Goal: Complete Application Form: Complete application form

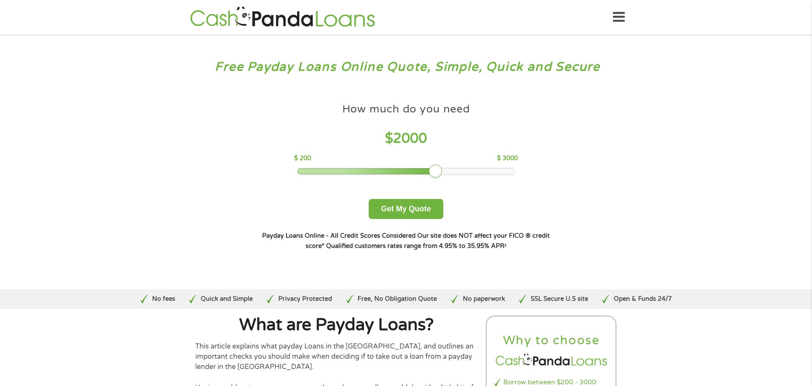
click at [440, 171] on div at bounding box center [406, 171] width 217 height 6
click at [397, 210] on button "Get My Quote" at bounding box center [406, 209] width 75 height 20
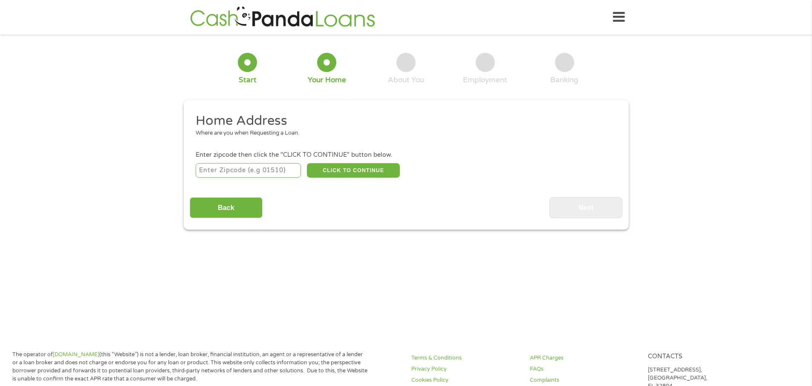
click at [273, 173] on input "number" at bounding box center [248, 170] width 105 height 14
type input "50324"
drag, startPoint x: 348, startPoint y: 161, endPoint x: 344, endPoint y: 167, distance: 6.9
click at [344, 167] on li "Enter zipcode then click the "CLICK TO CONTINUE" button below. 50324 CLICK TO C…" at bounding box center [406, 164] width 433 height 29
click at [338, 168] on button "CLICK TO CONTINUE" at bounding box center [353, 170] width 93 height 14
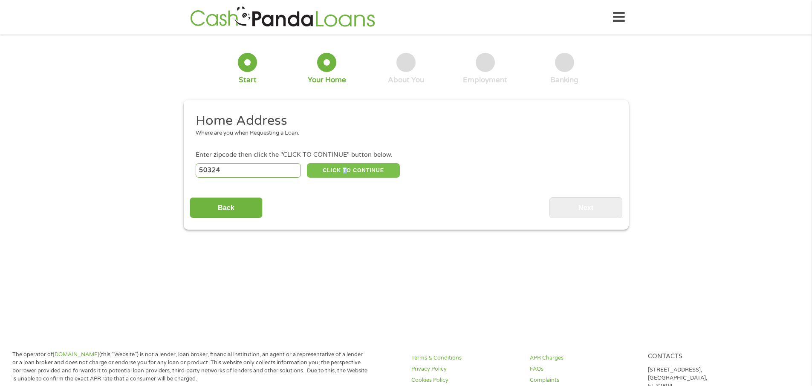
type input "50324"
type input "[GEOGRAPHIC_DATA]"
select select "[US_STATE]"
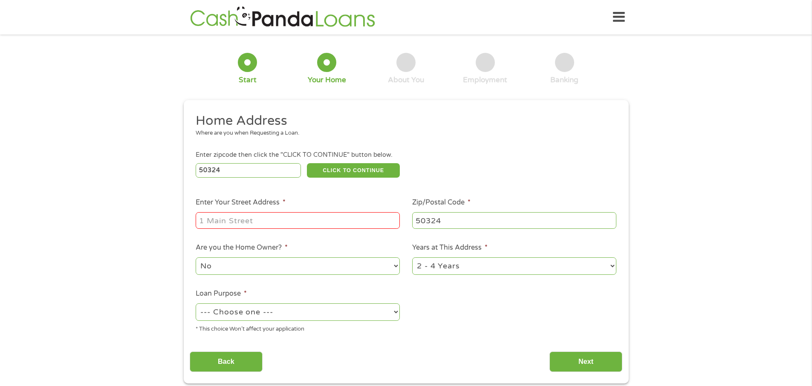
click at [213, 219] on input "Enter Your Street Address *" at bounding box center [298, 220] width 204 height 16
type input "6412 FOREST CR"
click at [611, 268] on select "1 Year or less 1 - 2 Years 2 - 4 Years Over 4 Years" at bounding box center [514, 265] width 204 height 17
select select "12months"
click at [412, 257] on select "1 Year or less 1 - 2 Years 2 - 4 Years Over 4 Years" at bounding box center [514, 265] width 204 height 17
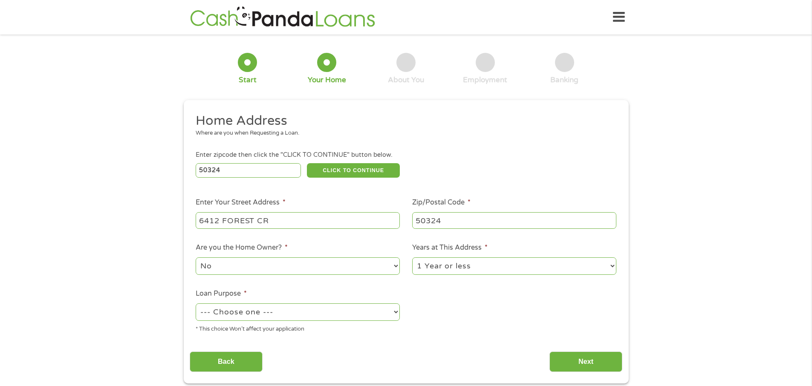
click at [397, 311] on select "--- Choose one --- Pay Bills Debt Consolidation Home Improvement Major Purchase…" at bounding box center [298, 312] width 204 height 17
select select "medicalexpenses"
click at [196, 304] on select "--- Choose one --- Pay Bills Debt Consolidation Home Improvement Major Purchase…" at bounding box center [298, 312] width 204 height 17
click at [576, 359] on input "Next" at bounding box center [585, 362] width 73 height 21
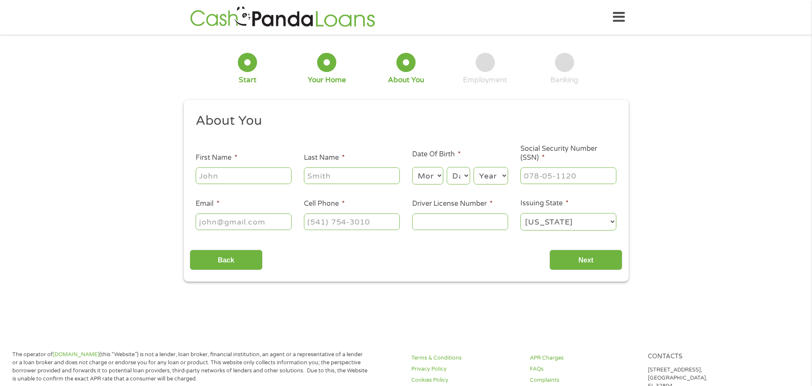
scroll to position [3, 3]
click at [211, 182] on input "First Name *" at bounding box center [244, 176] width 96 height 16
type input "[PERSON_NAME]"
type input "[PERSON_NAME][EMAIL_ADDRESS][DOMAIN_NAME]"
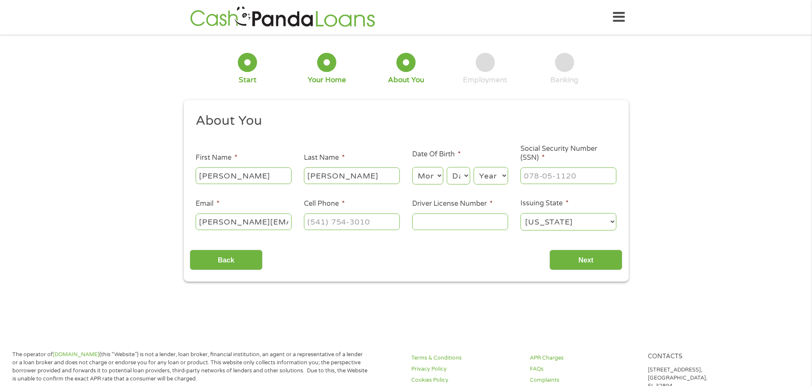
type input "7242348811"
select select "[US_STATE]"
type input "[PHONE_NUMBER]"
click at [437, 172] on select "Month 1 2 3 4 5 6 7 8 9 10 11 12" at bounding box center [427, 175] width 31 height 17
select select "6"
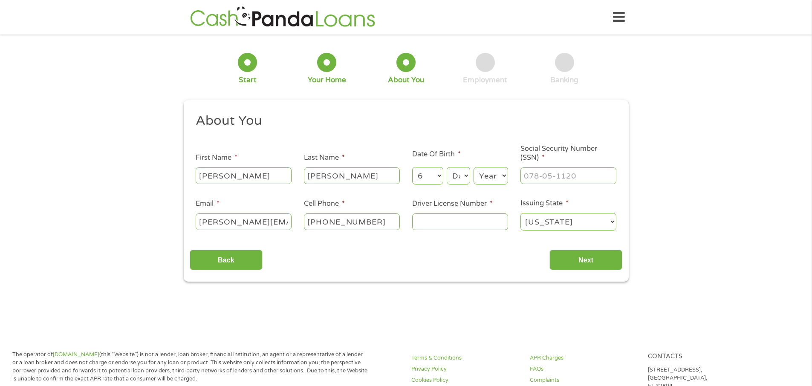
click at [412, 167] on select "Month 1 2 3 4 5 6 7 8 9 10 11 12" at bounding box center [427, 175] width 31 height 17
click at [469, 178] on select "Day 1 2 3 4 5 6 7 8 9 10 11 12 13 14 15 16 17 18 19 20 21 22 23 24 25 26 27 28 …" at bounding box center [458, 175] width 23 height 17
select select "14"
click at [447, 167] on select "Day 1 2 3 4 5 6 7 8 9 10 11 12 13 14 15 16 17 18 19 20 21 22 23 24 25 26 27 28 …" at bounding box center [458, 175] width 23 height 17
click at [463, 174] on select "Day 1 2 3 4 5 6 7 8 9 10 11 12 13 14 15 16 17 18 19 20 21 22 23 24 25 26 27 28 …" at bounding box center [458, 175] width 23 height 17
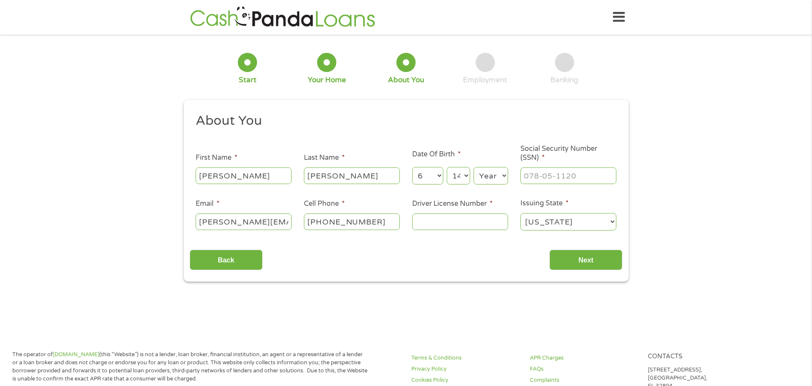
click at [447, 167] on select "Day 1 2 3 4 5 6 7 8 9 10 11 12 13 14 15 16 17 18 19 20 21 22 23 24 25 26 27 28 …" at bounding box center [458, 175] width 23 height 17
click at [440, 173] on select "Month 1 2 3 4 5 6 7 8 9 10 11 12" at bounding box center [427, 175] width 31 height 17
click at [412, 167] on select "Month 1 2 3 4 5 6 7 8 9 10 11 12" at bounding box center [427, 175] width 31 height 17
click at [462, 175] on select "Day 1 2 3 4 5 6 7 8 9 10 11 12 13 14 15 16 17 18 19 20 21 22 23 24 25 26 27 28 …" at bounding box center [458, 175] width 23 height 17
click at [447, 167] on select "Day 1 2 3 4 5 6 7 8 9 10 11 12 13 14 15 16 17 18 19 20 21 22 23 24 25 26 27 28 …" at bounding box center [458, 175] width 23 height 17
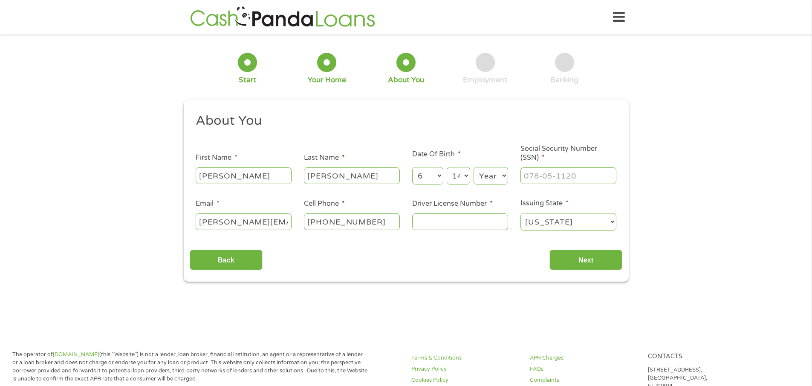
click at [461, 175] on select "Day 1 2 3 4 5 6 7 8 9 10 11 12 13 14 15 16 17 18 19 20 21 22 23 24 25 26 27 28 …" at bounding box center [458, 175] width 23 height 17
click at [504, 176] on select "Year 2007 2006 2005 2004 2003 2002 2001 2000 1999 1998 1997 1996 1995 1994 1993…" at bounding box center [491, 175] width 35 height 17
select select "1955"
click at [533, 174] on input "___-__-____" at bounding box center [569, 176] width 96 height 16
drag, startPoint x: 581, startPoint y: 175, endPoint x: 500, endPoint y: 173, distance: 81.9
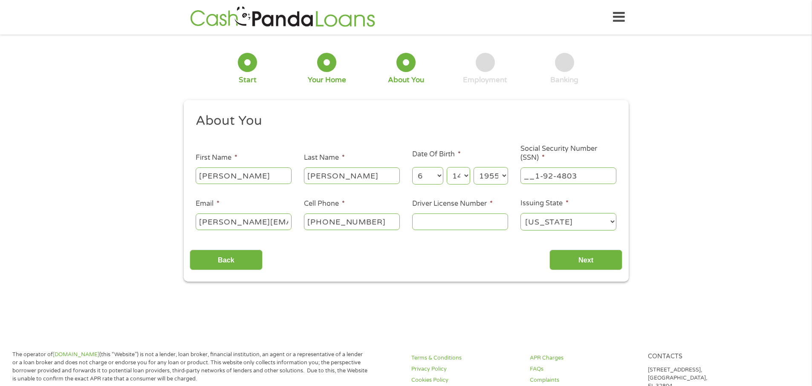
click at [500, 173] on ul "About You This field is hidden when viewing the form Title * --- Choose one ---…" at bounding box center [406, 176] width 433 height 126
type input "192-48-0334"
click at [380, 219] on input "(724) 234-8811" at bounding box center [352, 222] width 96 height 16
type input "(515) 559-6845"
click at [444, 220] on input "Driver License Number *" at bounding box center [460, 222] width 96 height 16
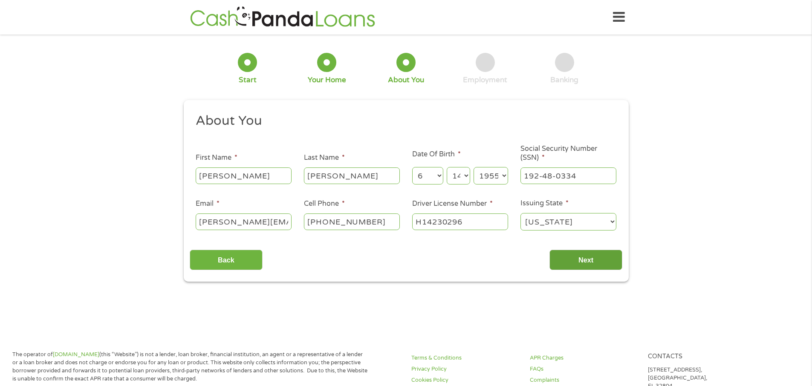
type input "H14230296"
click at [579, 259] on input "Next" at bounding box center [585, 260] width 73 height 21
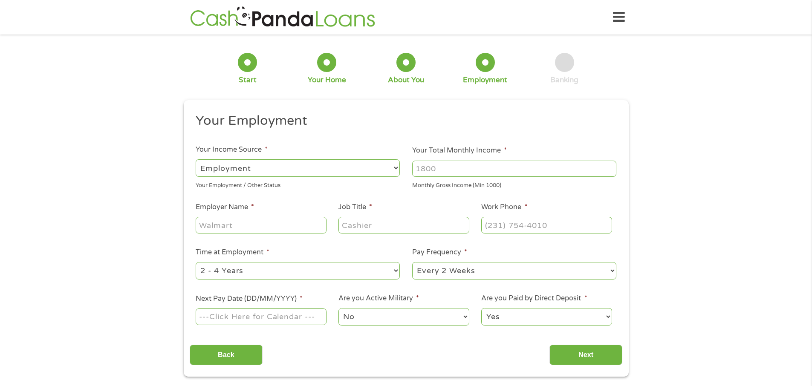
click at [390, 166] on select "--- Choose one --- Employment Self Employed Benefits" at bounding box center [298, 167] width 204 height 17
select select "selfEmployed"
click at [196, 159] on select "--- Choose one --- Employment Self Employed Benefits" at bounding box center [298, 167] width 204 height 17
click at [448, 170] on input "Your Total Monthly Income *" at bounding box center [514, 169] width 204 height 16
type input "1906"
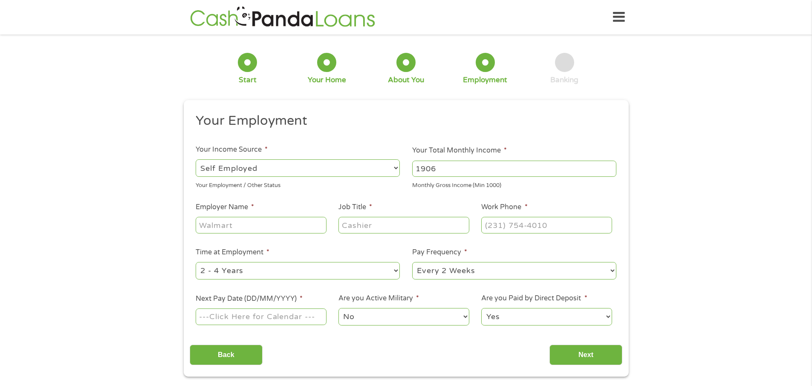
click at [218, 228] on input "Employer Name *" at bounding box center [261, 225] width 130 height 16
type input "SOCIAL SEC"
drag, startPoint x: 377, startPoint y: 217, endPoint x: 370, endPoint y: 228, distance: 12.9
click at [370, 228] on input "Job Title *" at bounding box center [403, 225] width 130 height 16
click at [379, 223] on input "Job Title *" at bounding box center [403, 225] width 130 height 16
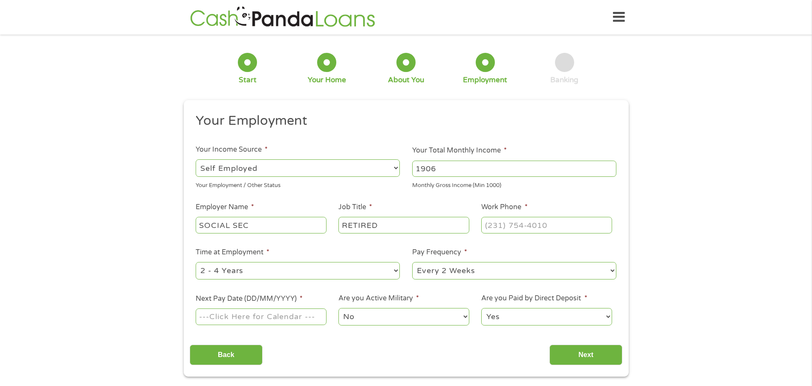
type input "RETIRED"
click at [508, 228] on input "(___) ___-____" at bounding box center [546, 225] width 130 height 16
type input "(800) 991-1213"
click at [397, 269] on select "--- Choose one --- 1 Year or less 1 - 2 Years 2 - 4 Years Over 4 Years" at bounding box center [298, 270] width 204 height 17
click at [286, 344] on div "Back Next" at bounding box center [406, 351] width 433 height 27
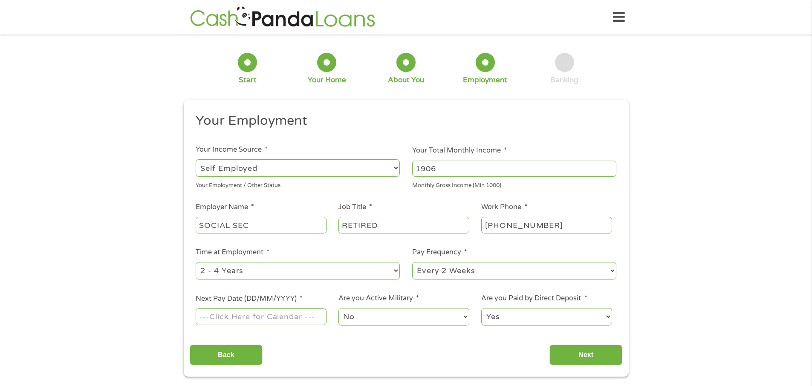
click at [609, 269] on select "--- Choose one --- Every 2 Weeks Every Week Monthly Semi-Monthly" at bounding box center [514, 270] width 204 height 17
select select "monthly"
click at [412, 262] on select "--- Choose one --- Every 2 Weeks Every Week Monthly Semi-Monthly" at bounding box center [514, 270] width 204 height 17
click at [223, 307] on div at bounding box center [261, 317] width 130 height 20
click at [222, 319] on input "Next Pay Date (DD/MM/YYYY) *" at bounding box center [261, 317] width 130 height 16
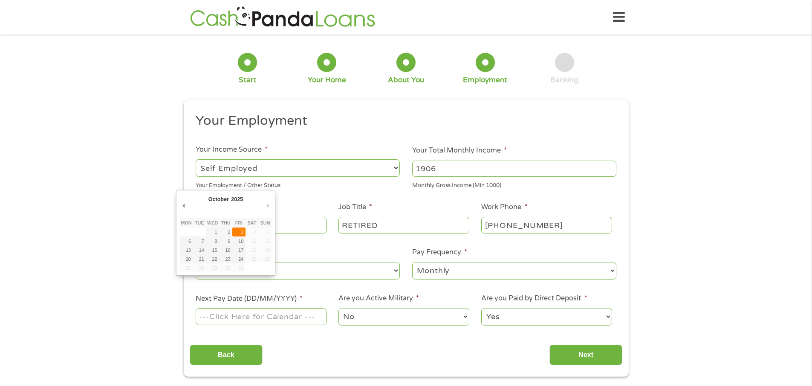
type input "03/10/2025"
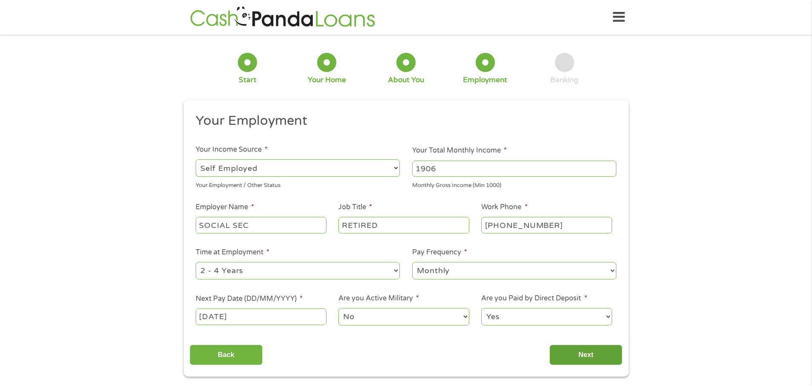
click at [593, 354] on input "Next" at bounding box center [585, 355] width 73 height 21
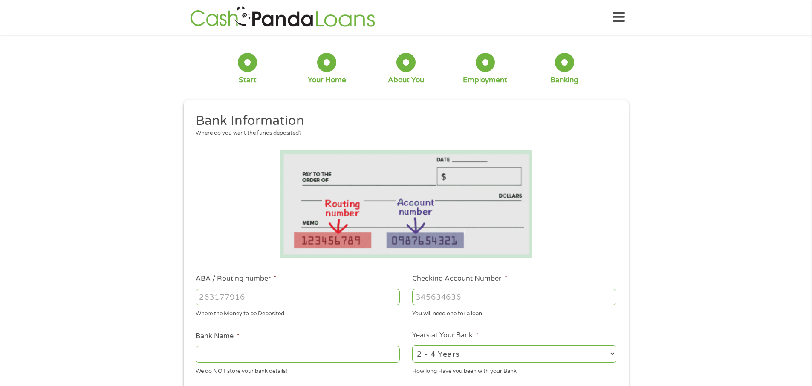
click at [249, 298] on input "ABA / Routing number *" at bounding box center [298, 297] width 204 height 16
type input "03110279"
click at [437, 294] on input "Checking Account Number *" at bounding box center [514, 297] width 204 height 16
type input "169127782392"
click at [257, 353] on input "Bank Name *" at bounding box center [298, 354] width 204 height 16
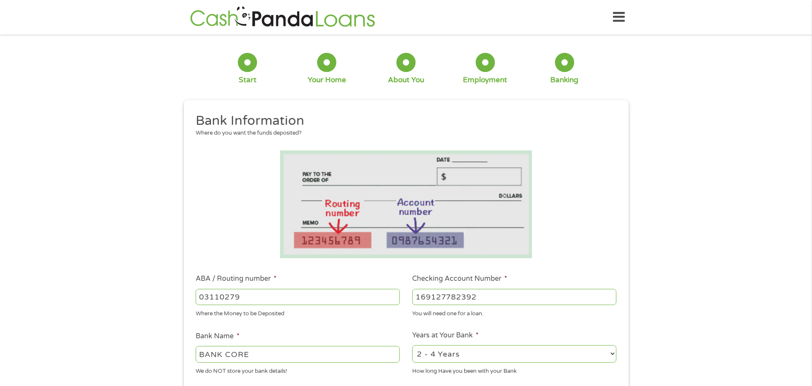
type input "BANK CORE"
click at [611, 356] on select "2 - 4 Years 6 - 12 Months 1 - 2 Years Over 4 Years" at bounding box center [514, 353] width 204 height 17
select select "60months"
click at [412, 345] on select "2 - 4 Years 6 - 12 Months 1 - 2 Years Over 4 Years" at bounding box center [514, 353] width 204 height 17
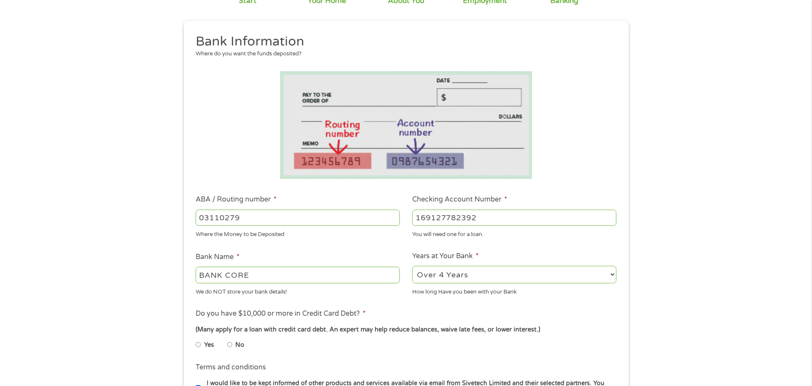
scroll to position [85, 0]
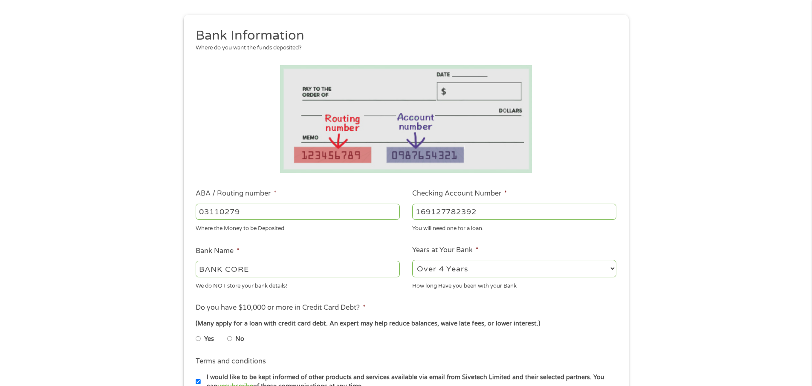
click at [228, 339] on input "No" at bounding box center [229, 339] width 5 height 14
radio input "true"
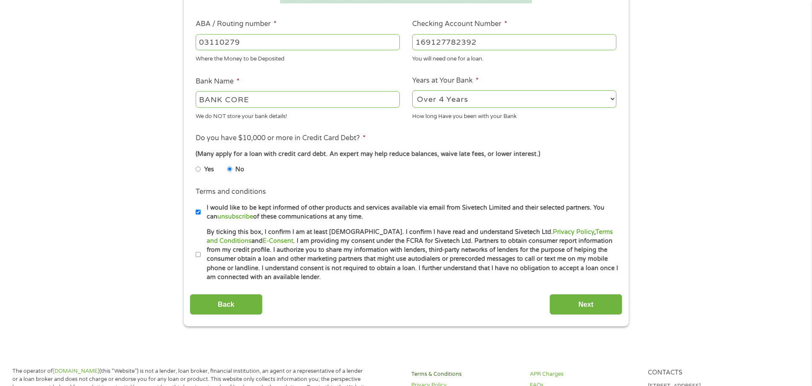
scroll to position [256, 0]
click at [196, 255] on input "By ticking this box, I confirm I am at least 18 years old. I confirm I have rea…" at bounding box center [198, 254] width 5 height 14
checkbox input "true"
click at [587, 300] on input "Next" at bounding box center [585, 303] width 73 height 21
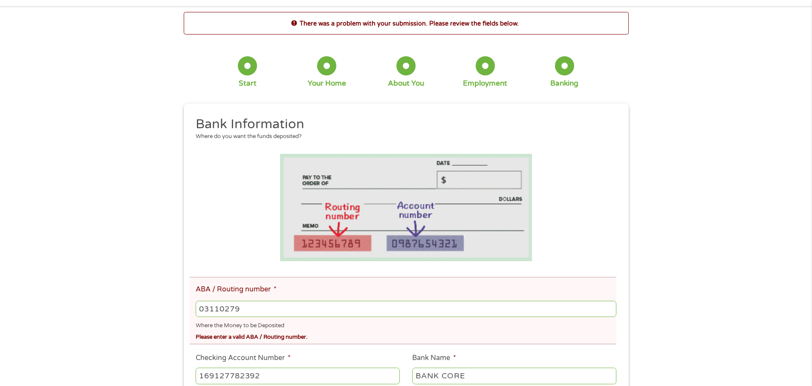
scroll to position [43, 0]
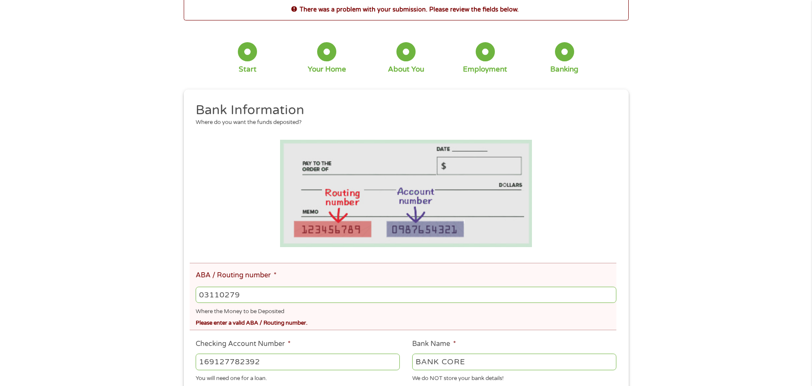
click at [249, 295] on input "03110279" at bounding box center [406, 295] width 420 height 16
click at [249, 293] on input "03110279" at bounding box center [406, 295] width 420 height 16
type input "0"
type input "031101279"
type input "THE BANCORP BANK"
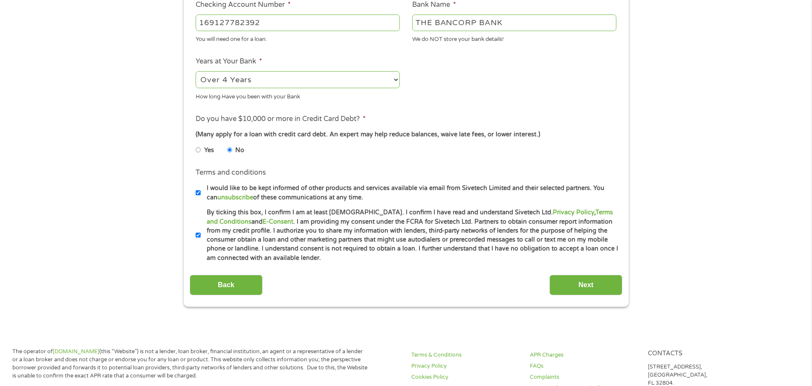
scroll to position [384, 0]
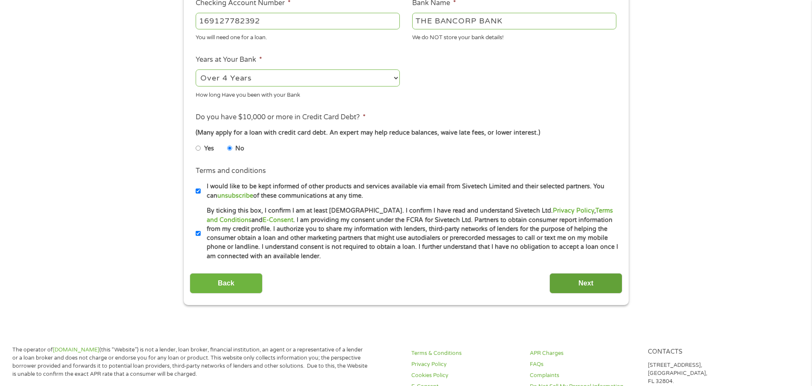
type input "031101279"
drag, startPoint x: 586, startPoint y: 287, endPoint x: 581, endPoint y: 286, distance: 4.8
click at [584, 287] on input "Next" at bounding box center [585, 283] width 73 height 21
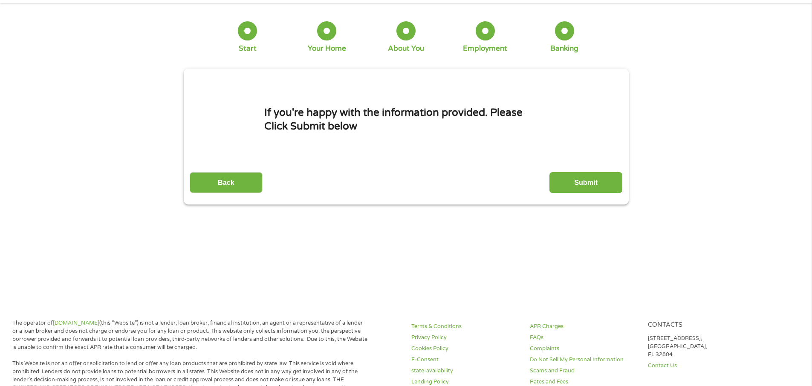
scroll to position [0, 0]
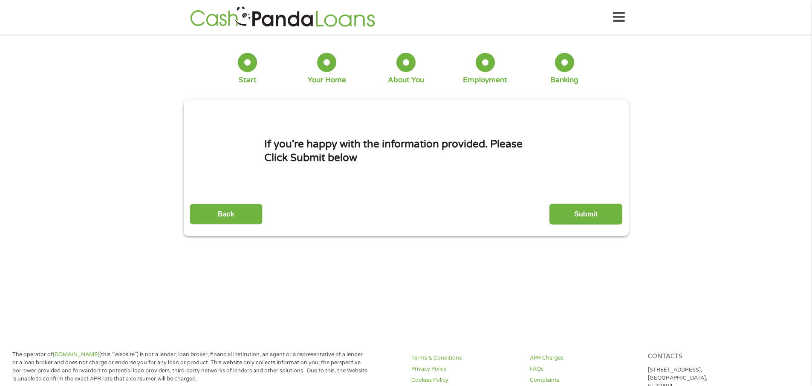
drag, startPoint x: 578, startPoint y: 211, endPoint x: 577, endPoint y: 216, distance: 4.7
click at [578, 215] on input "Submit" at bounding box center [585, 214] width 73 height 21
